Goal: Register for event/course

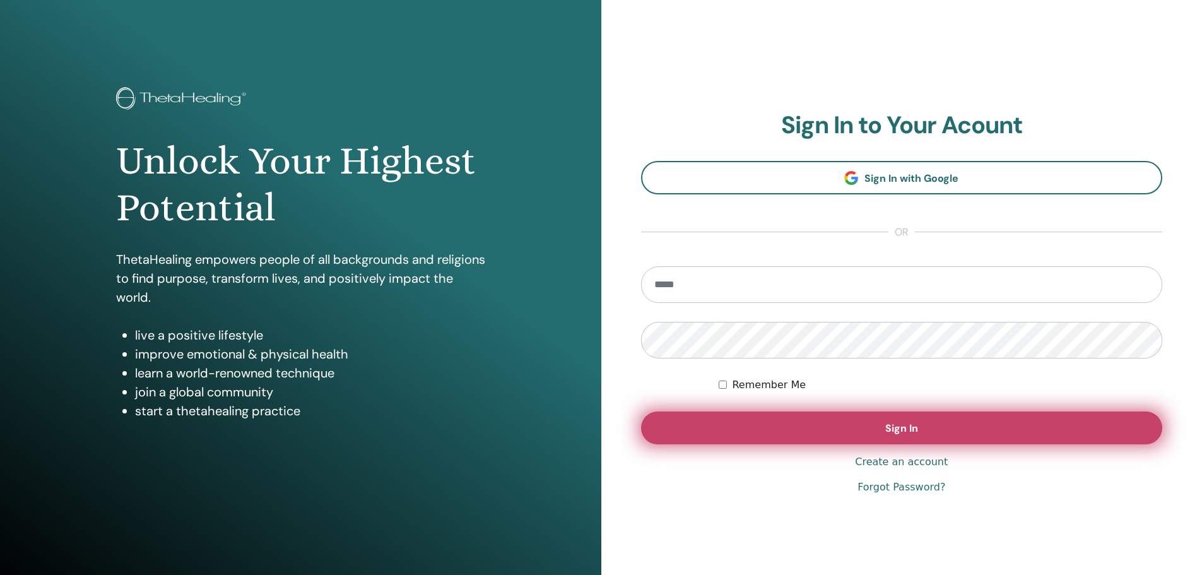
type input "**********"
click at [872, 436] on button "Sign In" at bounding box center [902, 428] width 522 height 33
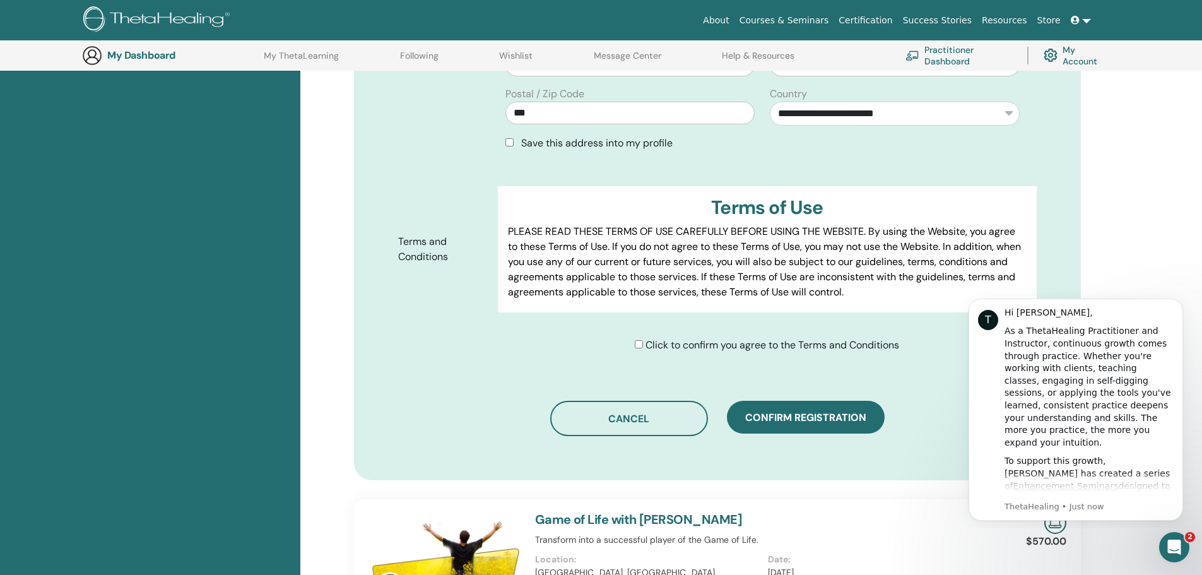
scroll to position [535, 0]
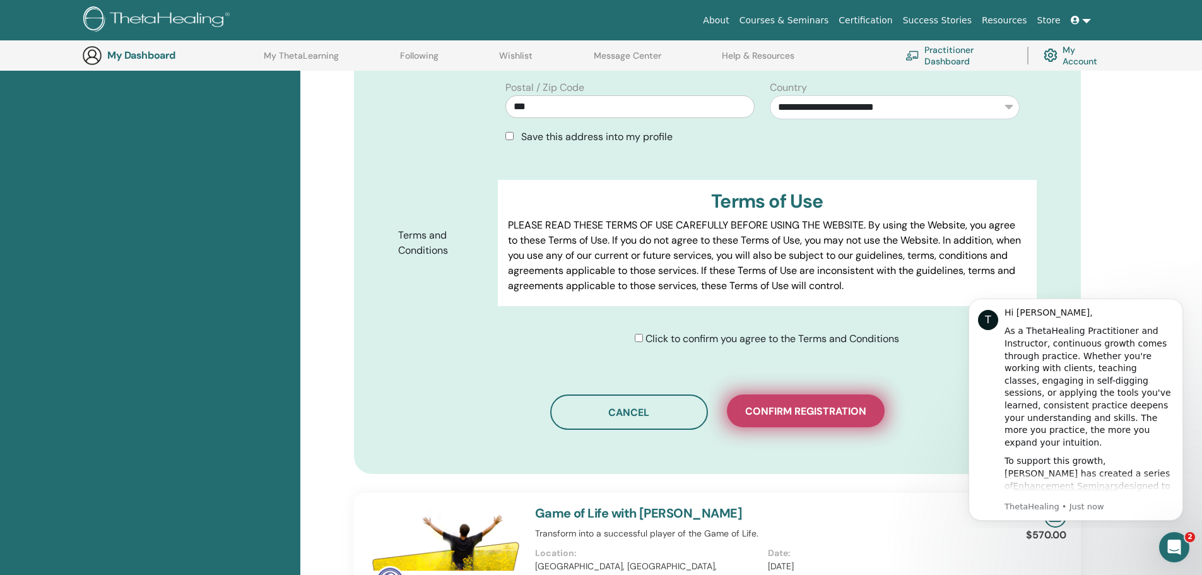
click at [829, 405] on span "Confirm registration" at bounding box center [805, 411] width 121 height 13
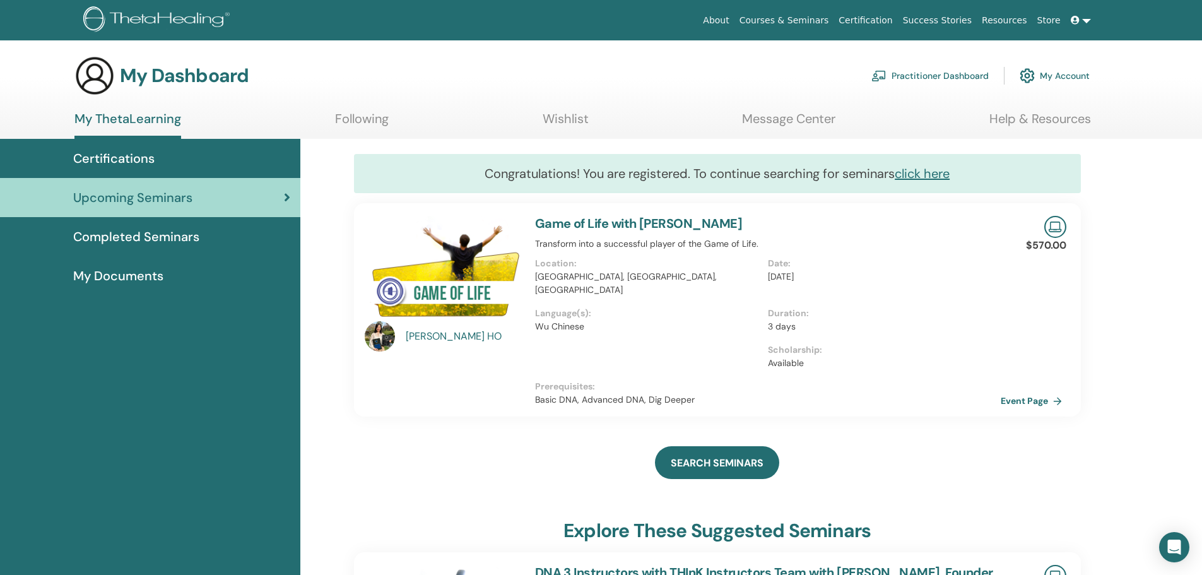
click at [177, 235] on span "Completed Seminars" at bounding box center [136, 236] width 126 height 19
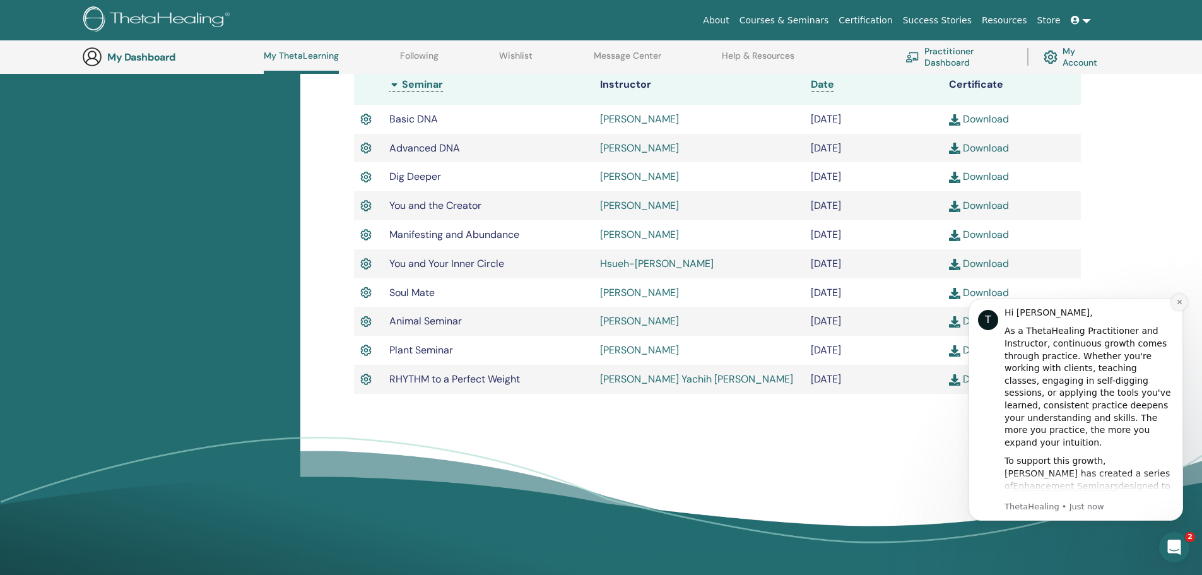
click at [1181, 300] on icon "Dismiss notification" at bounding box center [1180, 302] width 7 height 7
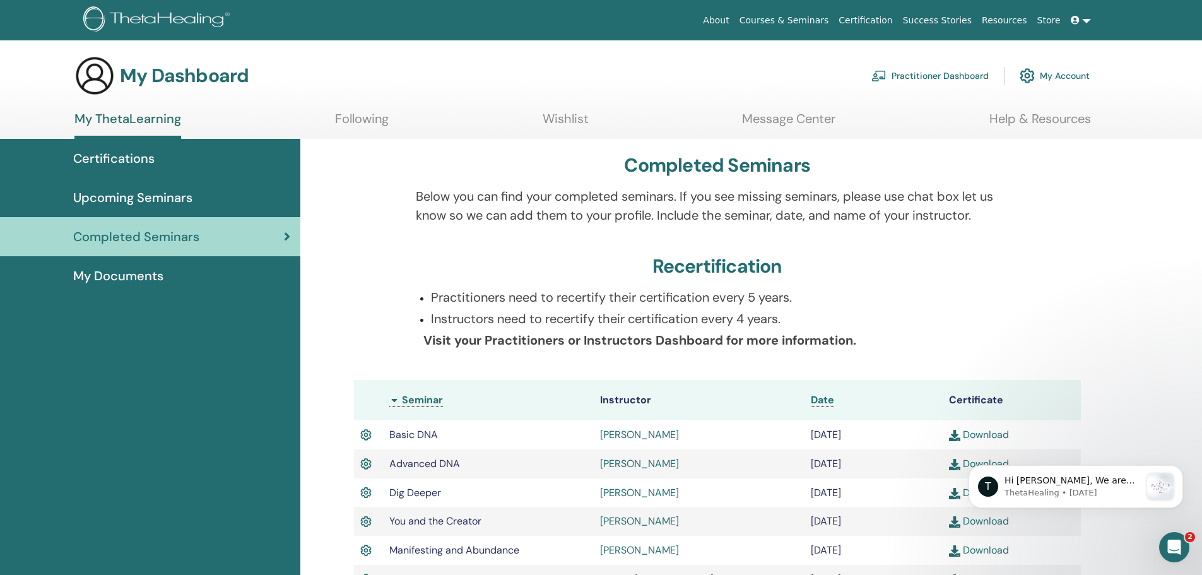
click at [220, 203] on div "Upcoming Seminars" at bounding box center [150, 197] width 280 height 19
